Goal: Transaction & Acquisition: Purchase product/service

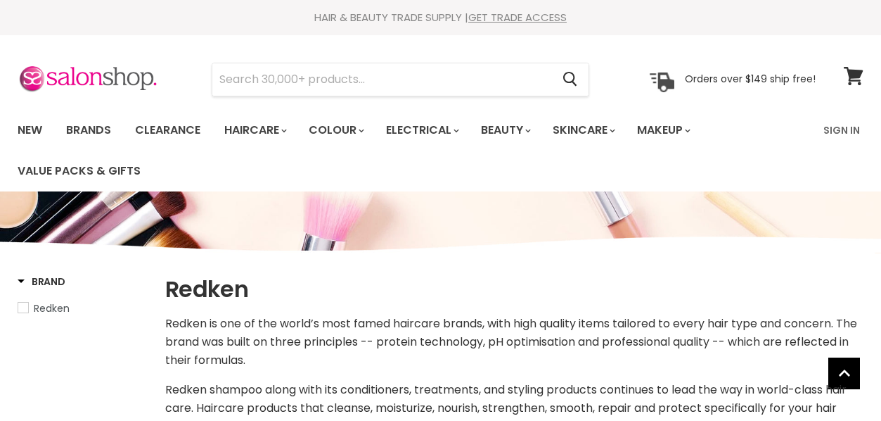
select select "manual"
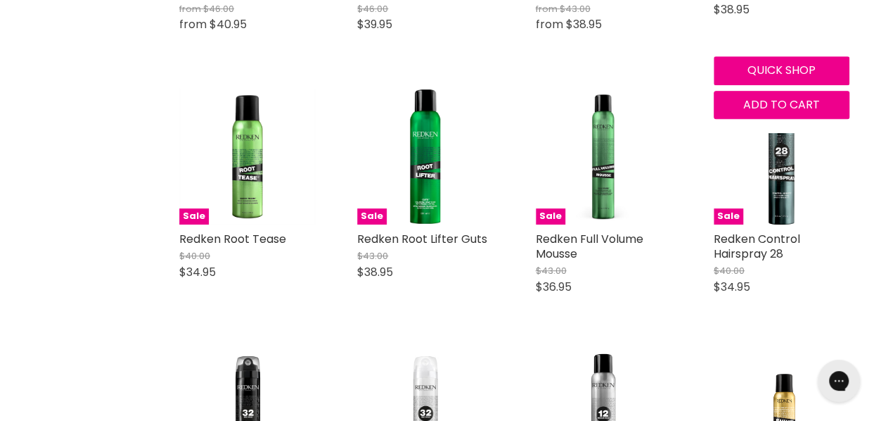
scroll to position [2744, 0]
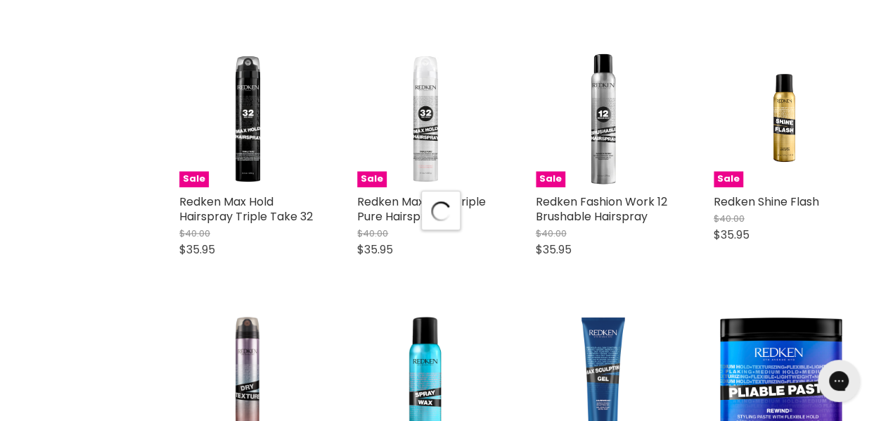
scroll to position [3377, 0]
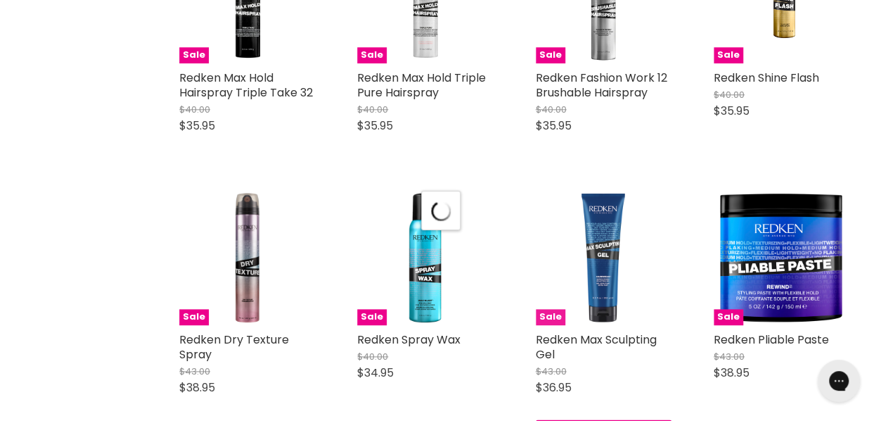
select select "manual"
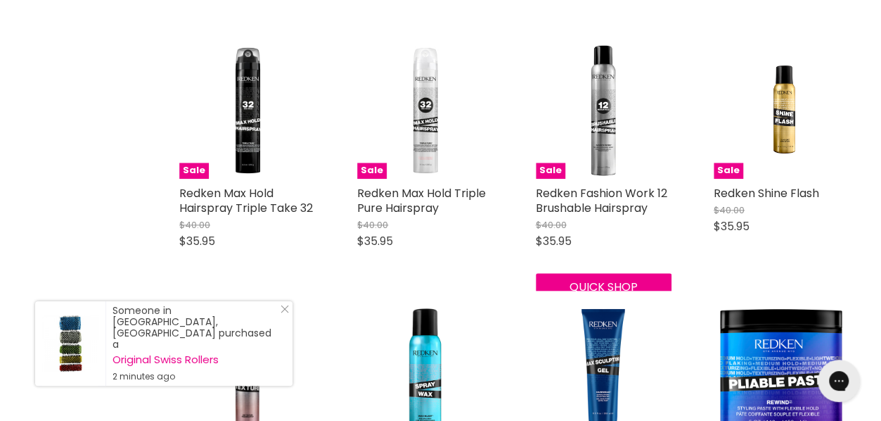
scroll to position [3166, 0]
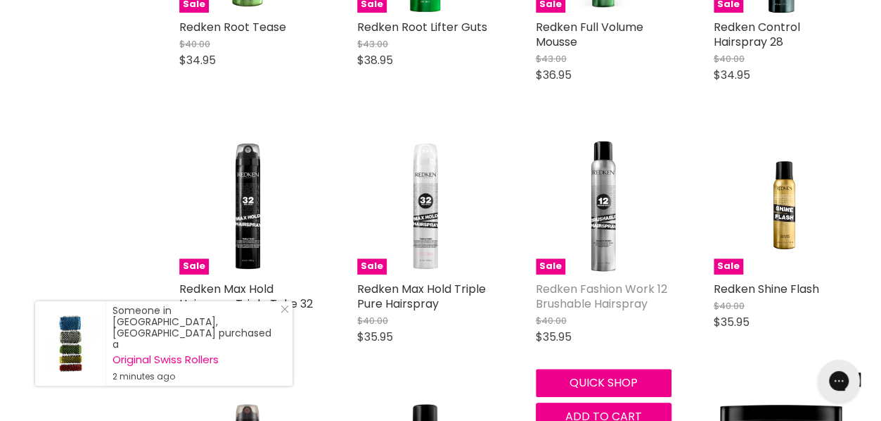
click at [612, 307] on link "Redken Fashion Work 12 Brushable Hairspray" at bounding box center [602, 296] width 132 height 31
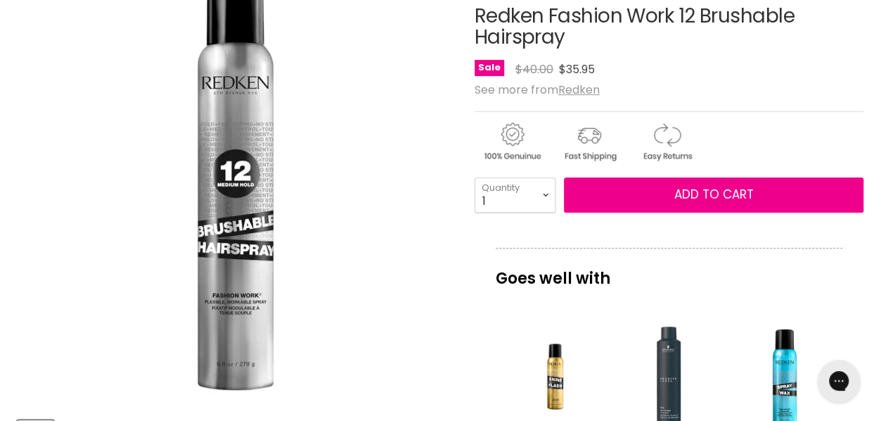
scroll to position [211, 0]
